Goal: Task Accomplishment & Management: Manage account settings

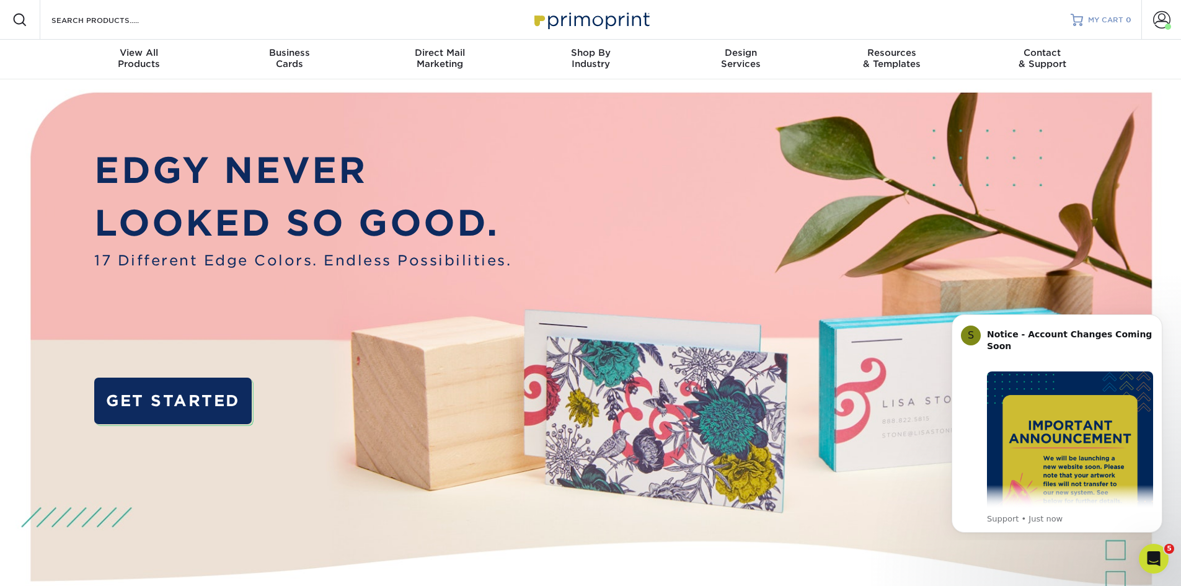
click at [1108, 16] on span "MY CART" at bounding box center [1105, 20] width 35 height 11
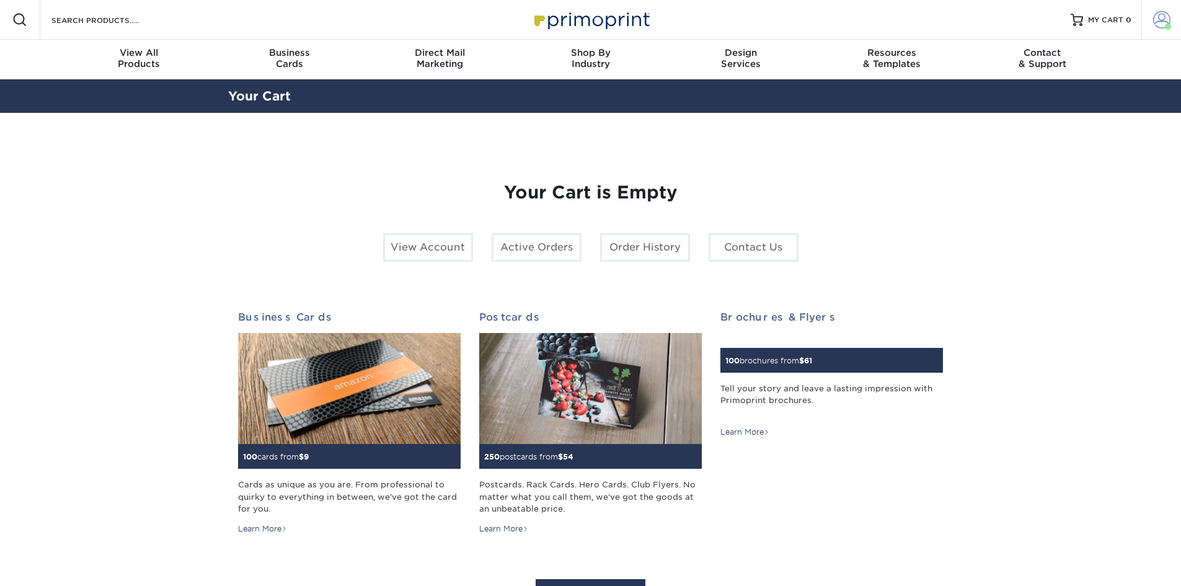
click at [1155, 14] on span at bounding box center [1161, 19] width 17 height 17
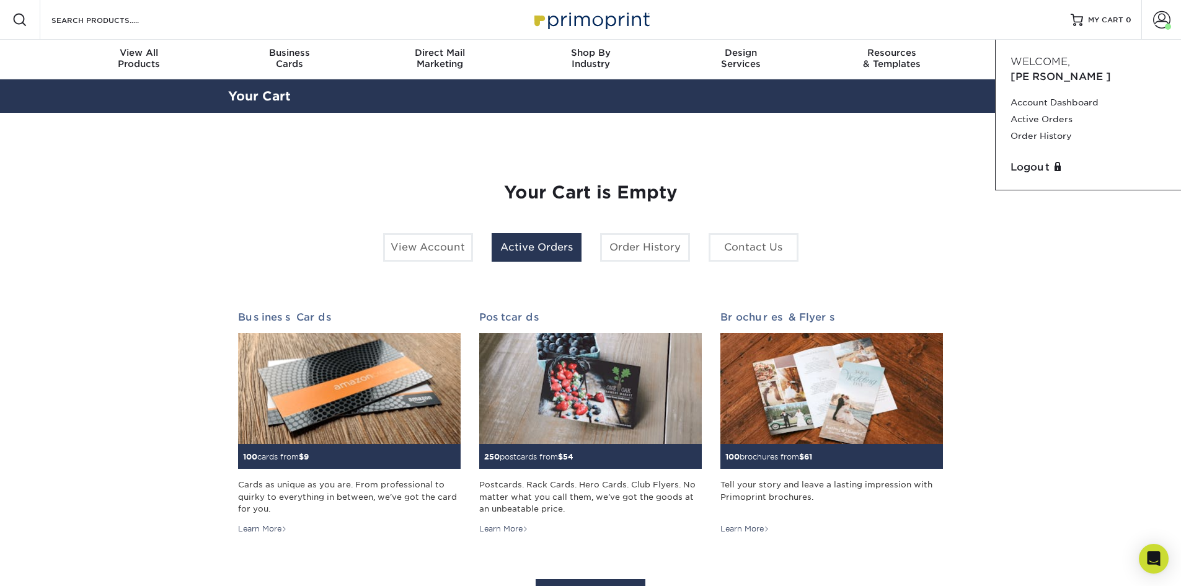
click at [557, 238] on link "Active Orders" at bounding box center [537, 247] width 90 height 29
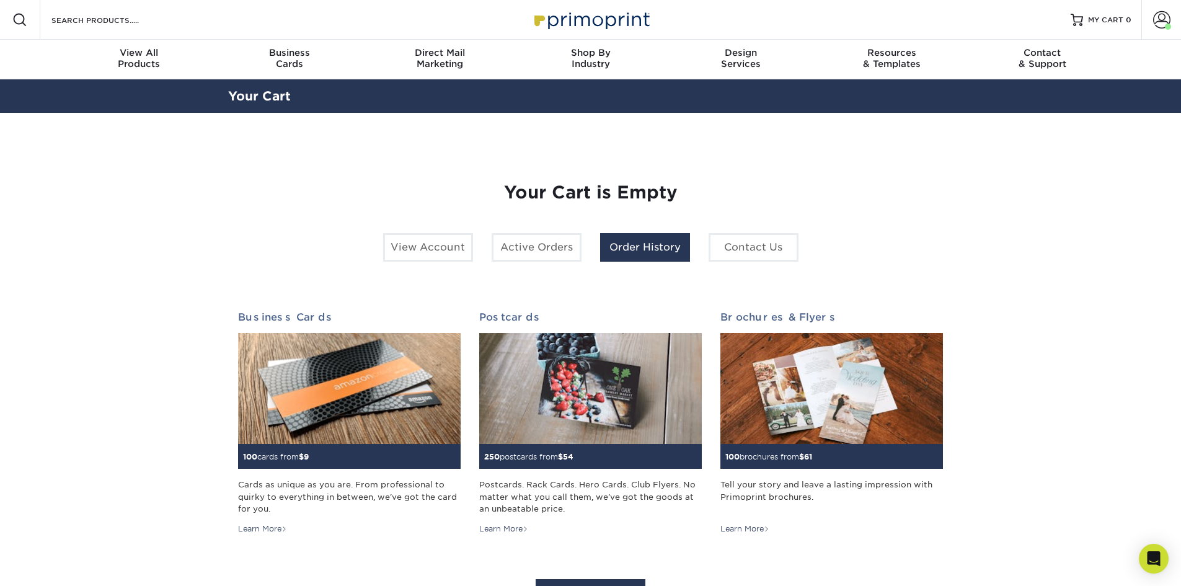
click at [646, 238] on link "Order History" at bounding box center [645, 247] width 90 height 29
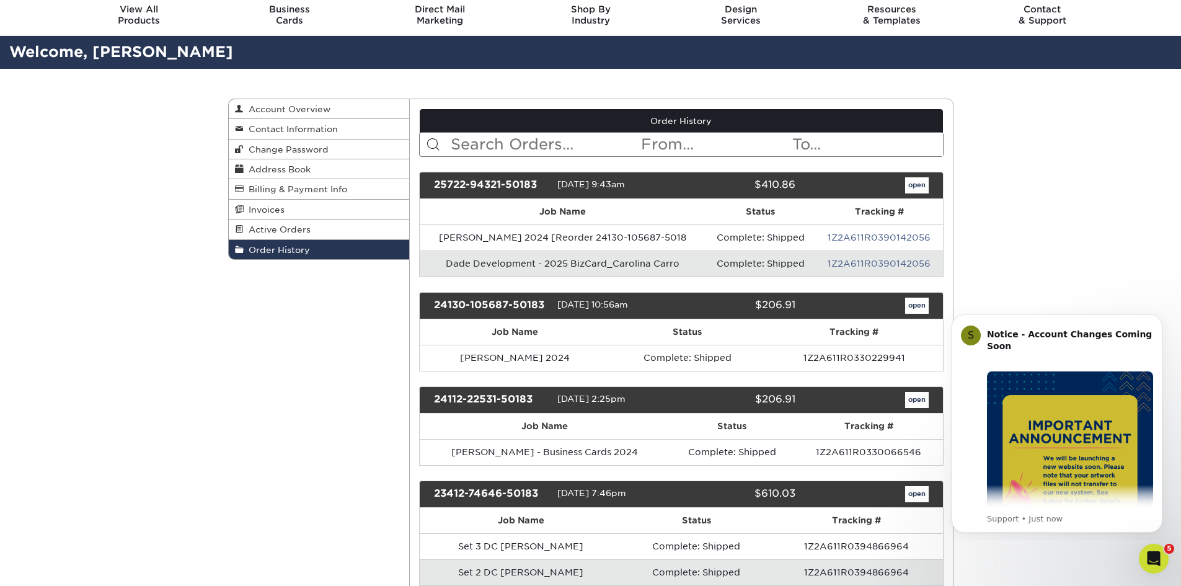
scroll to position [62, 0]
